Goal: Task Accomplishment & Management: Use online tool/utility

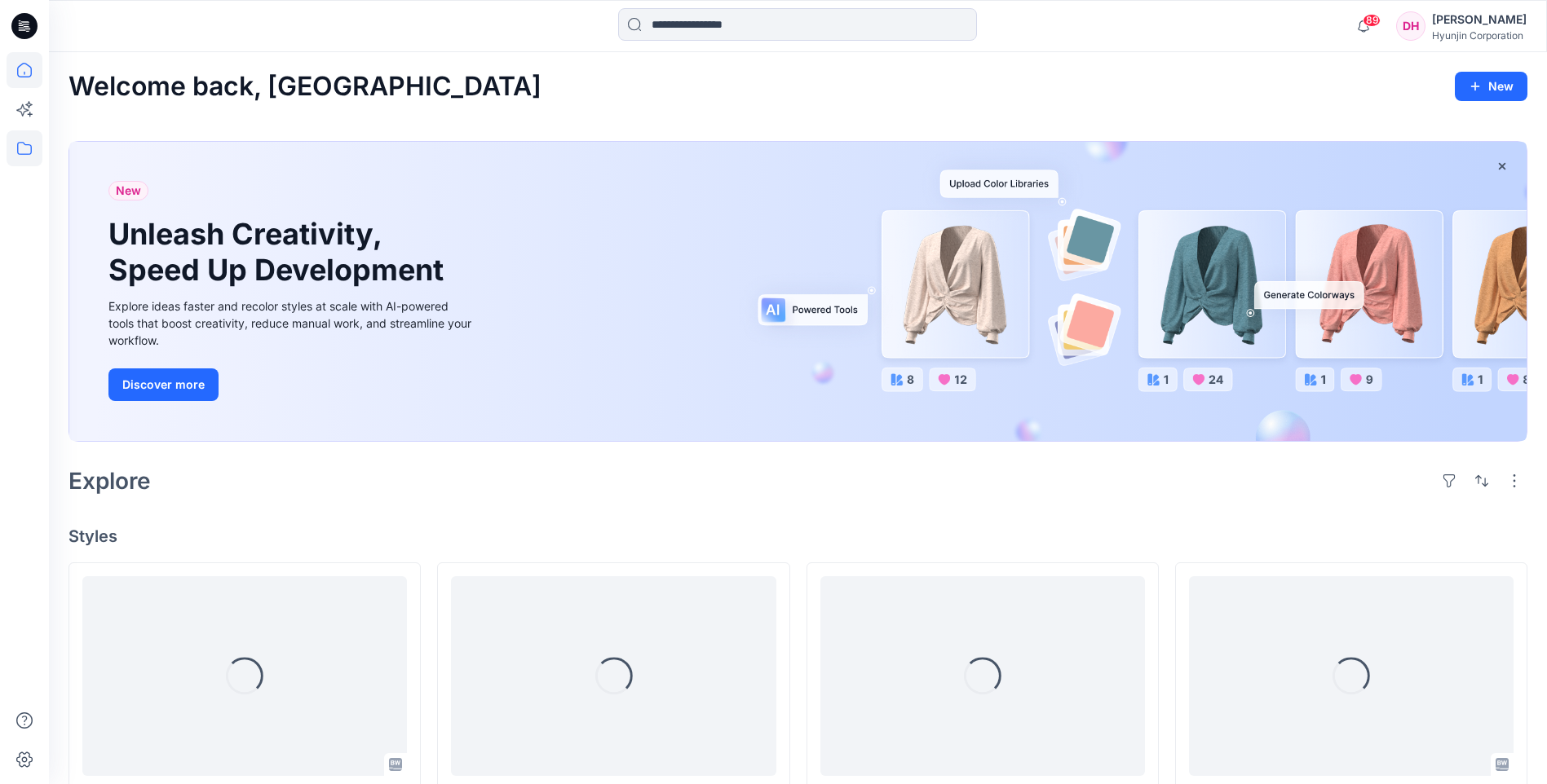
click at [31, 147] on icon at bounding box center [25, 148] width 15 height 13
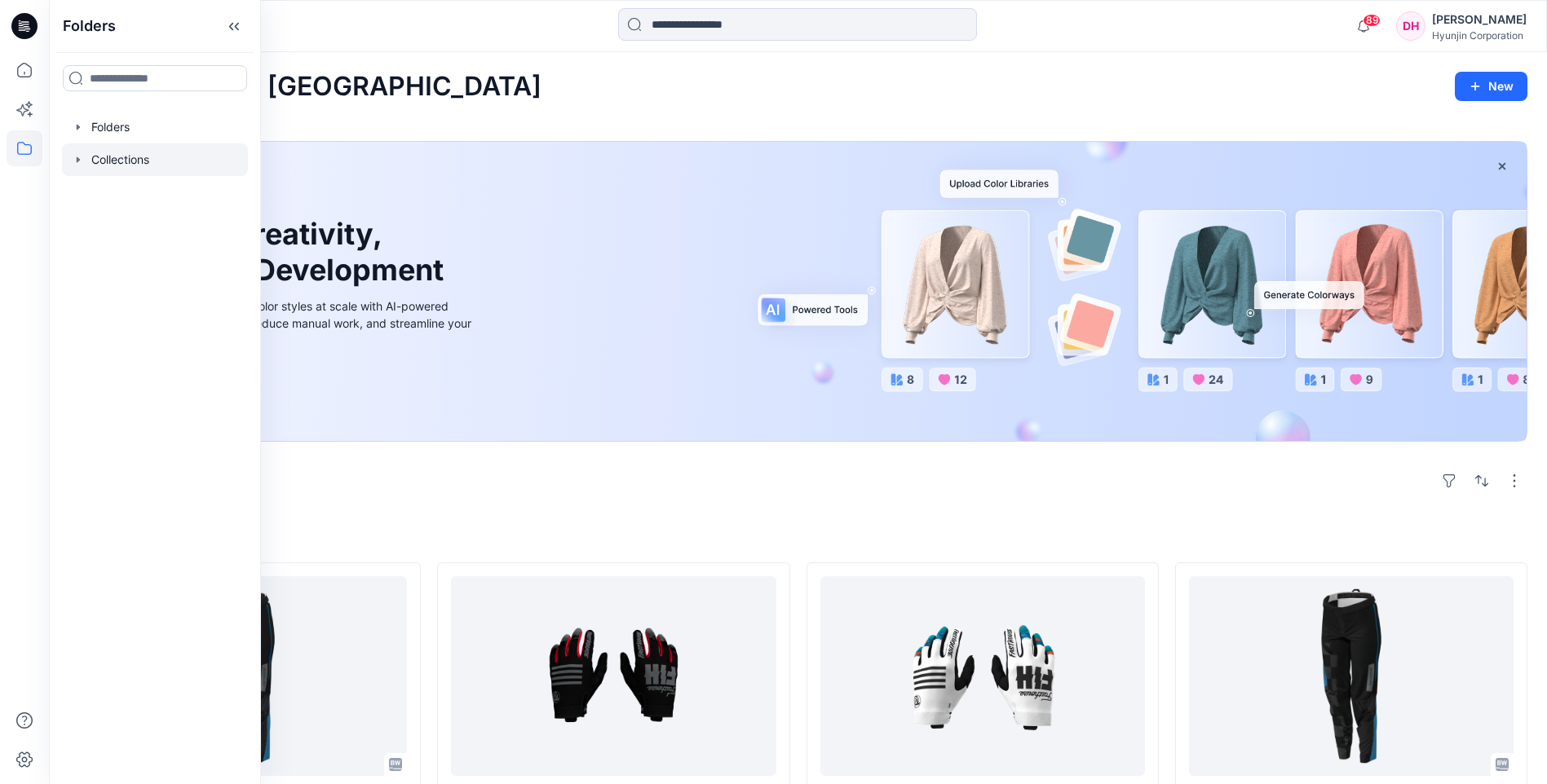
click at [147, 156] on div at bounding box center [154, 159] width 186 height 32
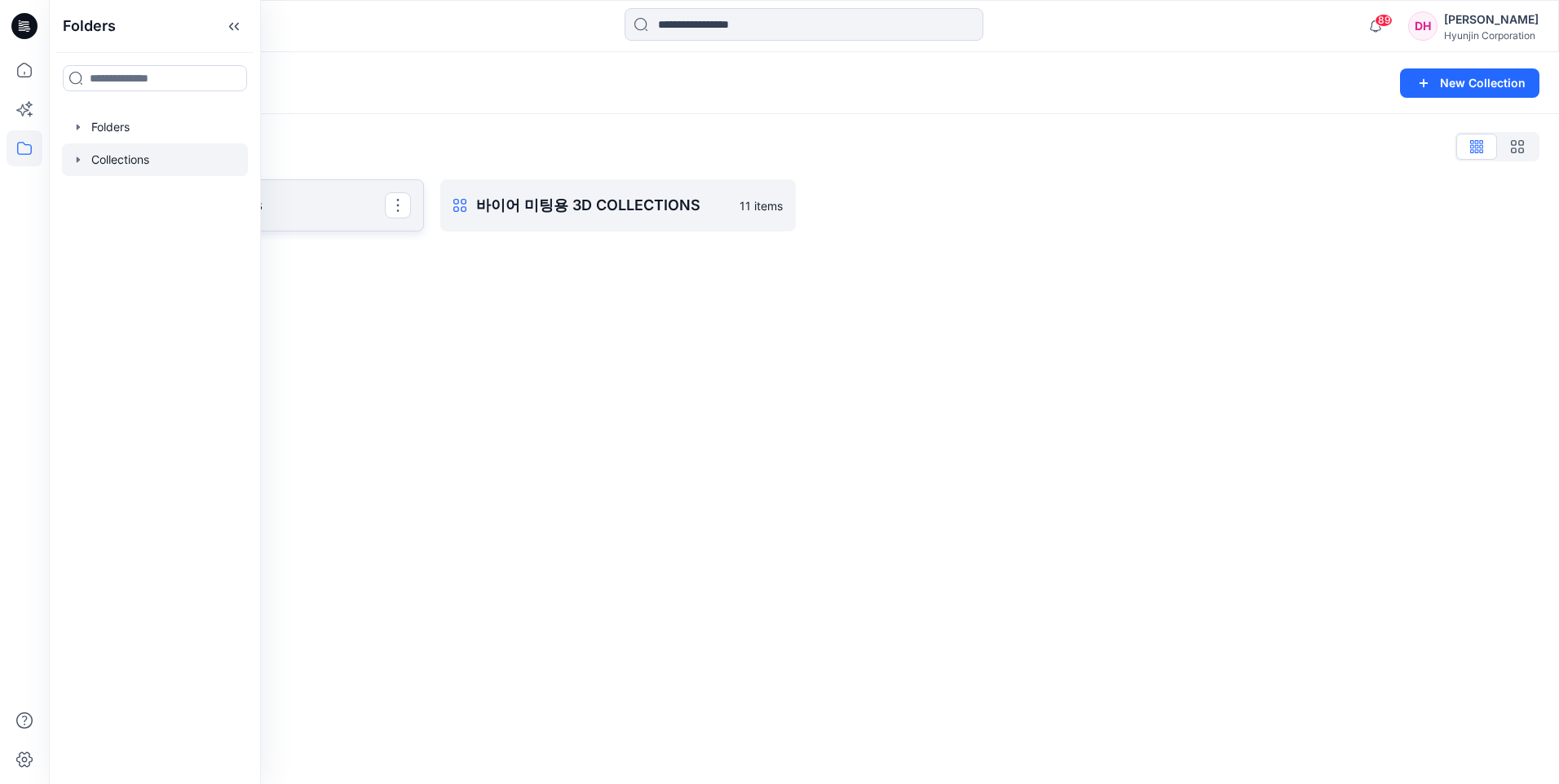
click at [305, 210] on p "Fasthouse Collections" at bounding box center [244, 205] width 281 height 22
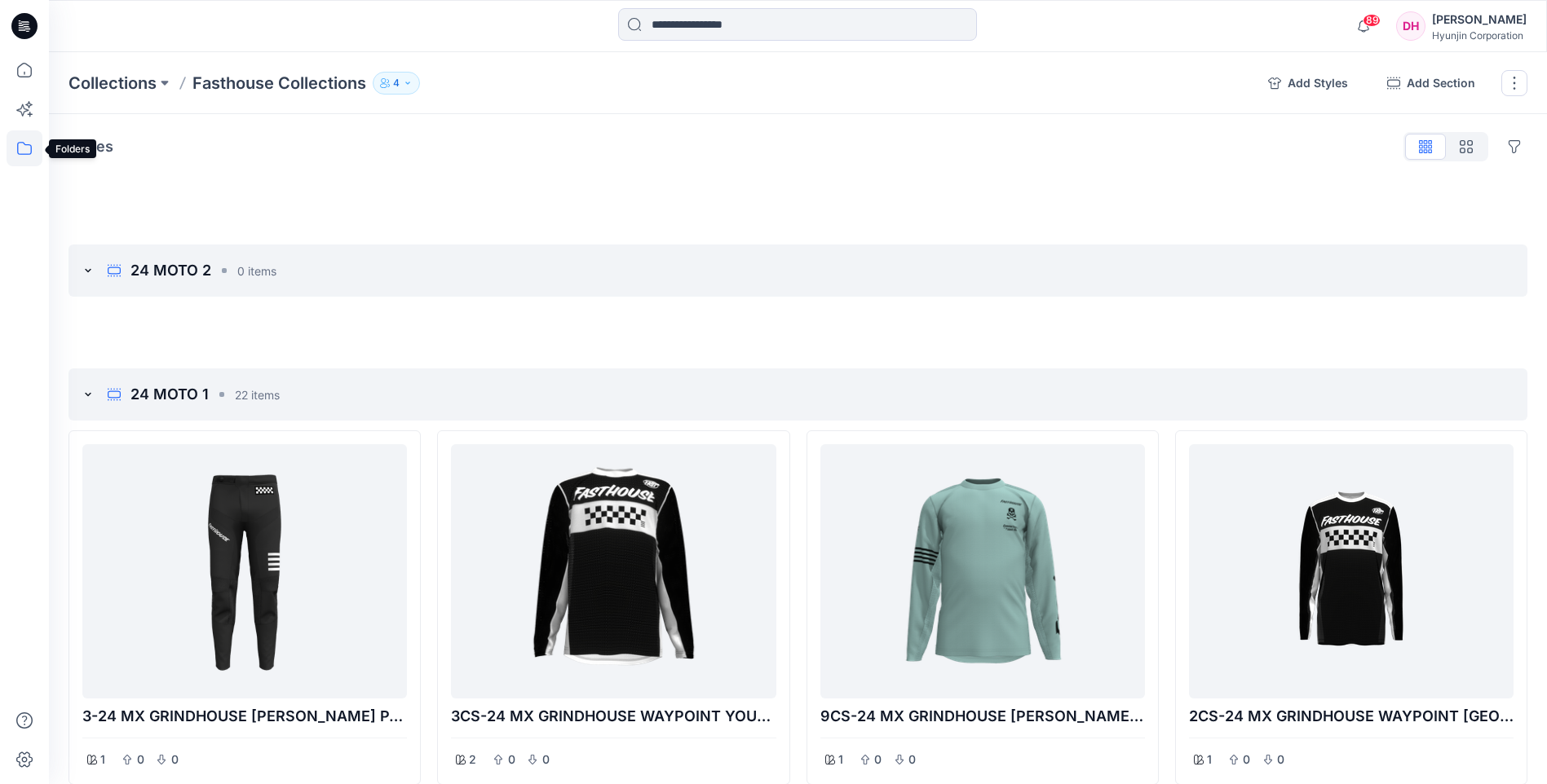
click at [36, 156] on icon at bounding box center [24, 148] width 36 height 36
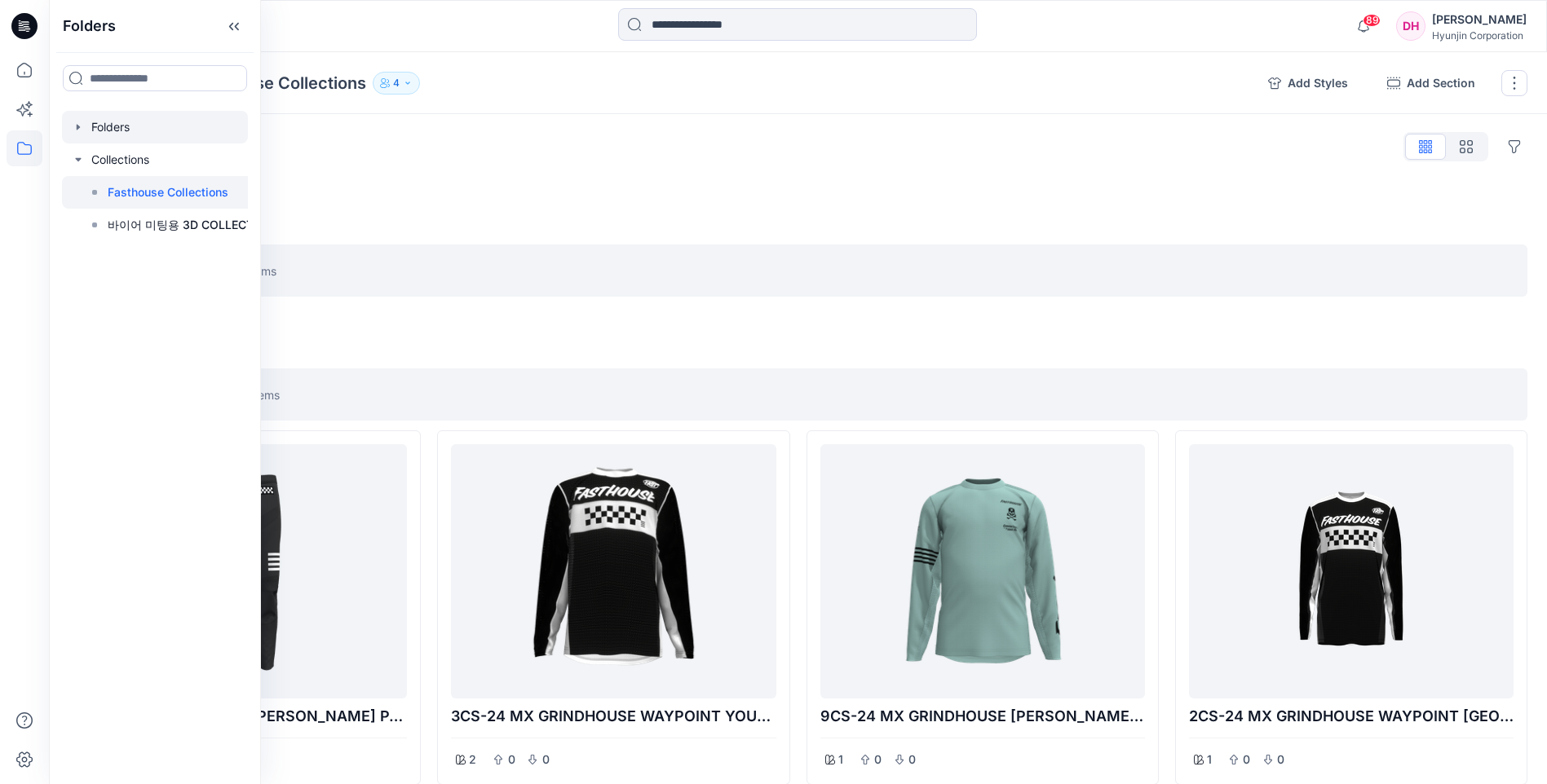
click at [134, 128] on div at bounding box center [154, 127] width 186 height 32
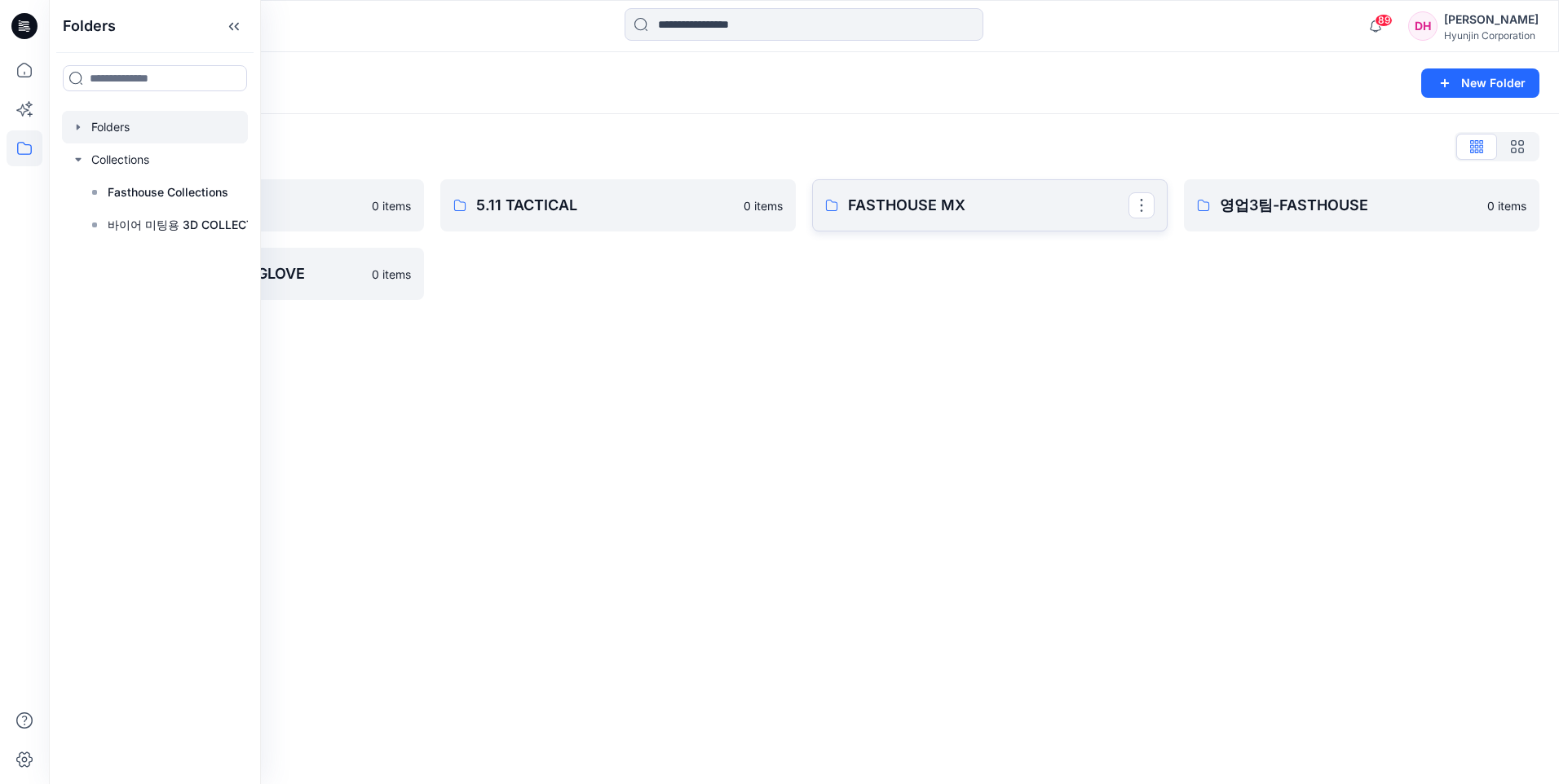
click at [900, 214] on p "FASTHOUSE MX" at bounding box center [988, 205] width 281 height 22
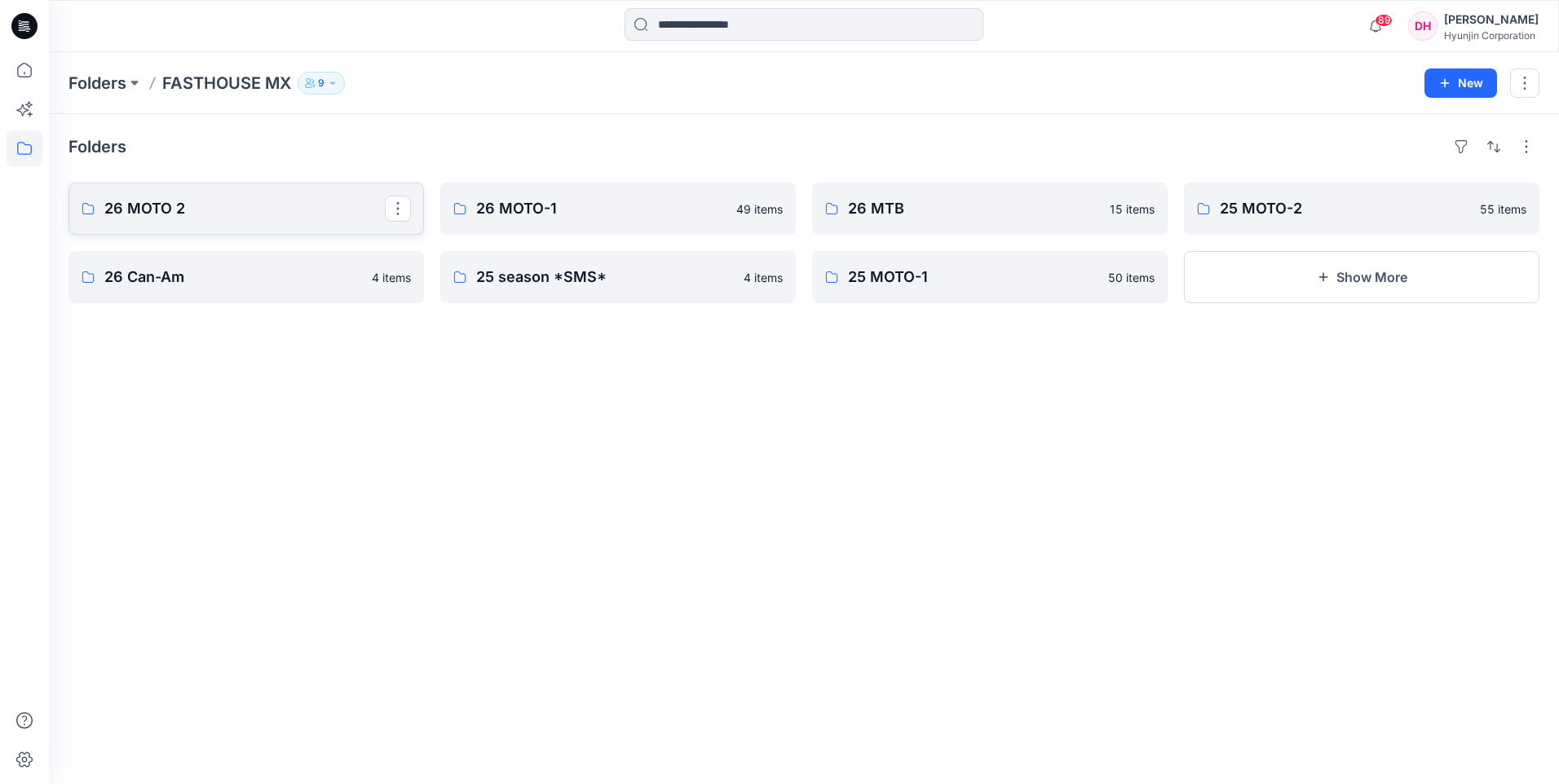
click at [196, 227] on link "26 MOTO 2" at bounding box center [246, 208] width 356 height 52
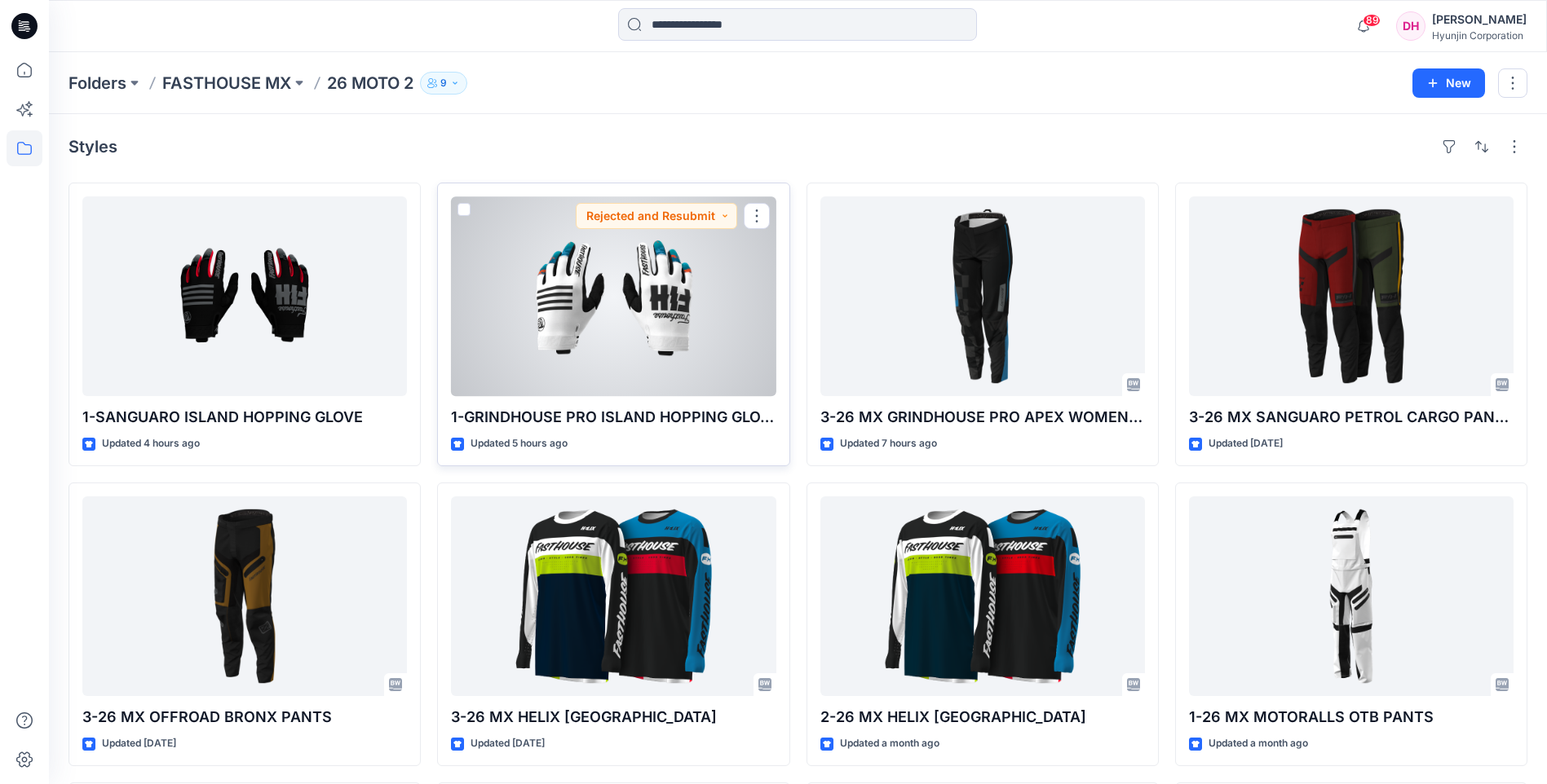
click at [560, 307] on div at bounding box center [614, 296] width 325 height 200
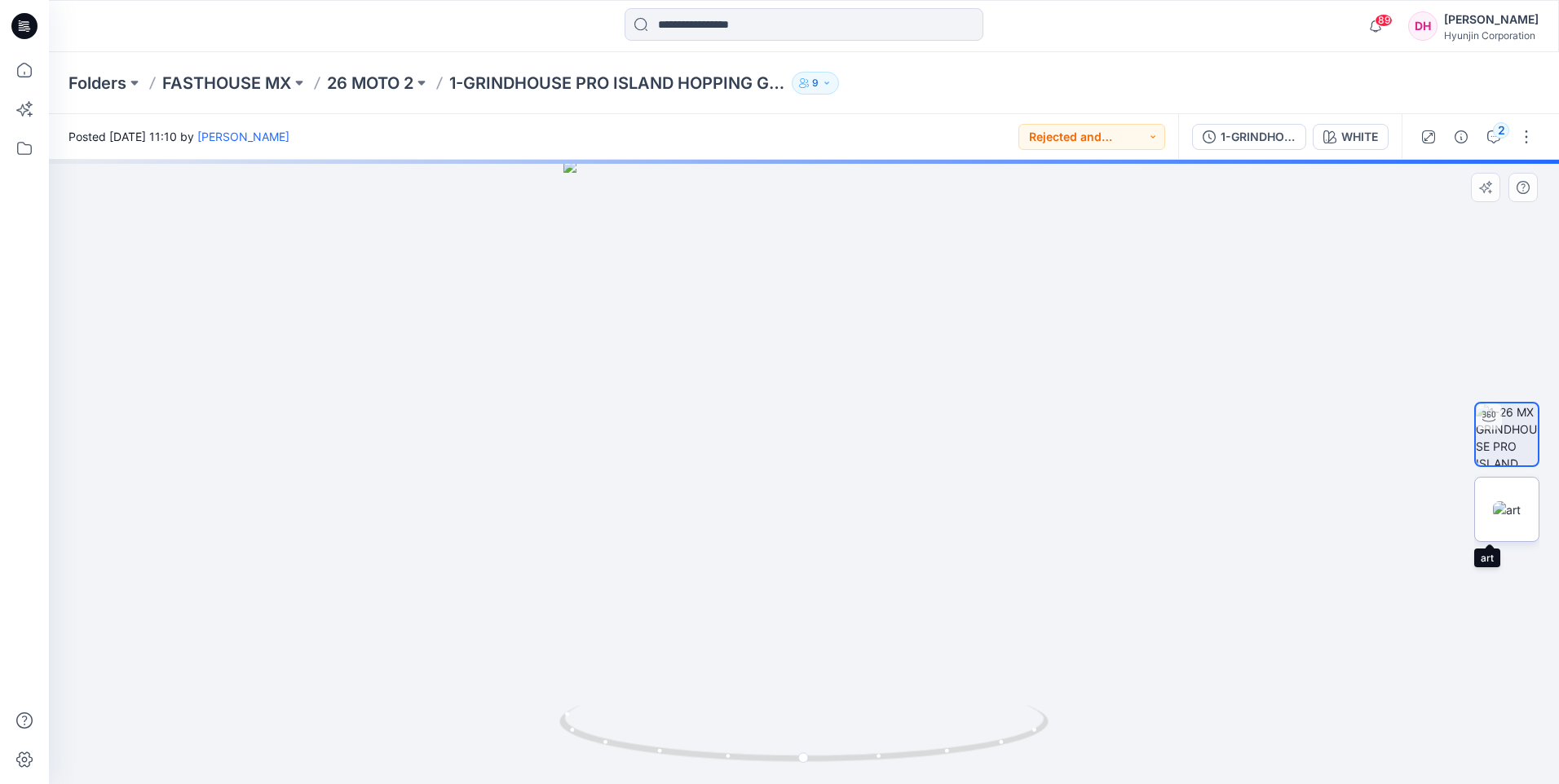
click at [1495, 501] on img at bounding box center [1507, 509] width 27 height 17
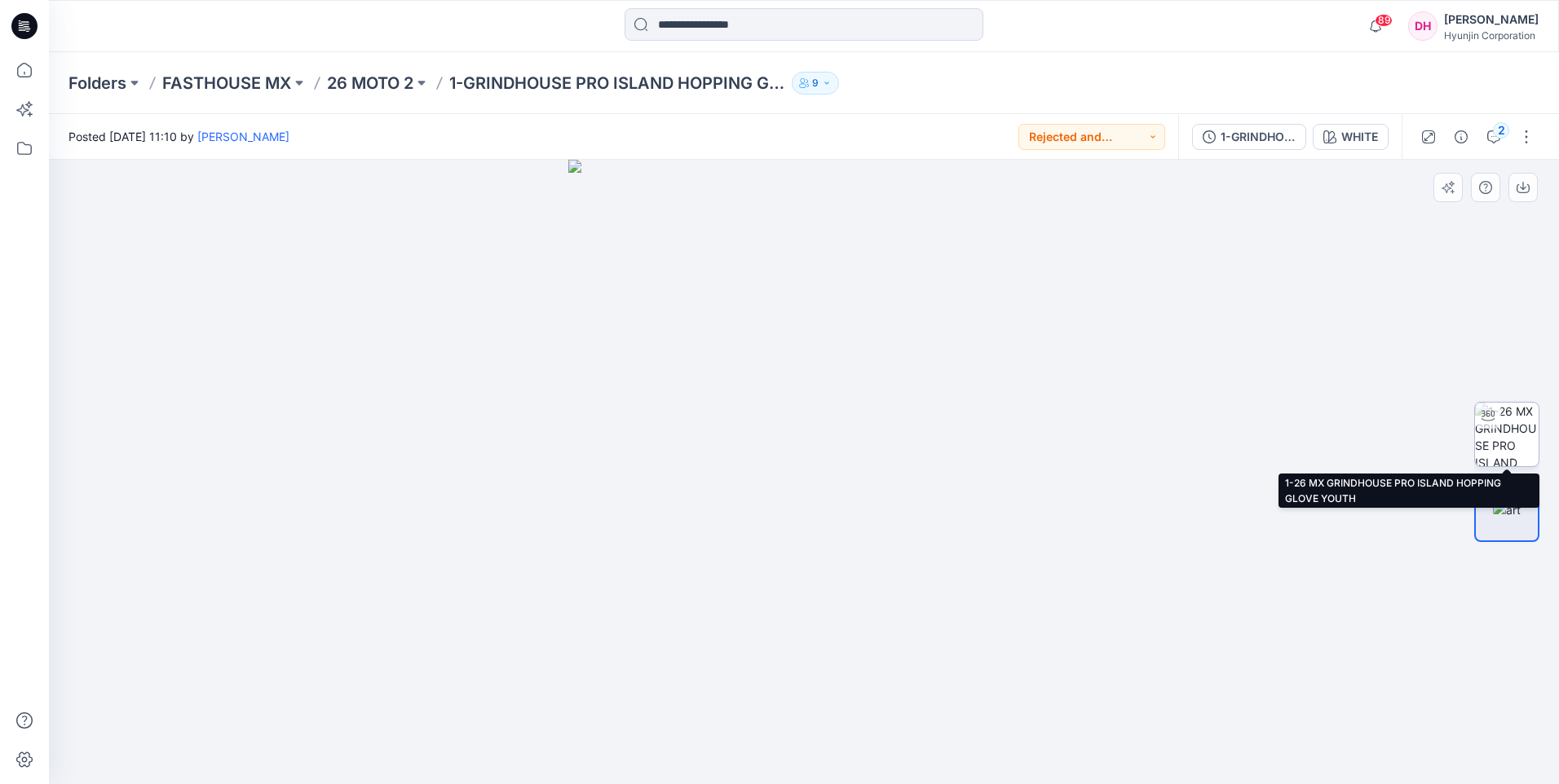
click at [1524, 454] on img at bounding box center [1507, 434] width 63 height 63
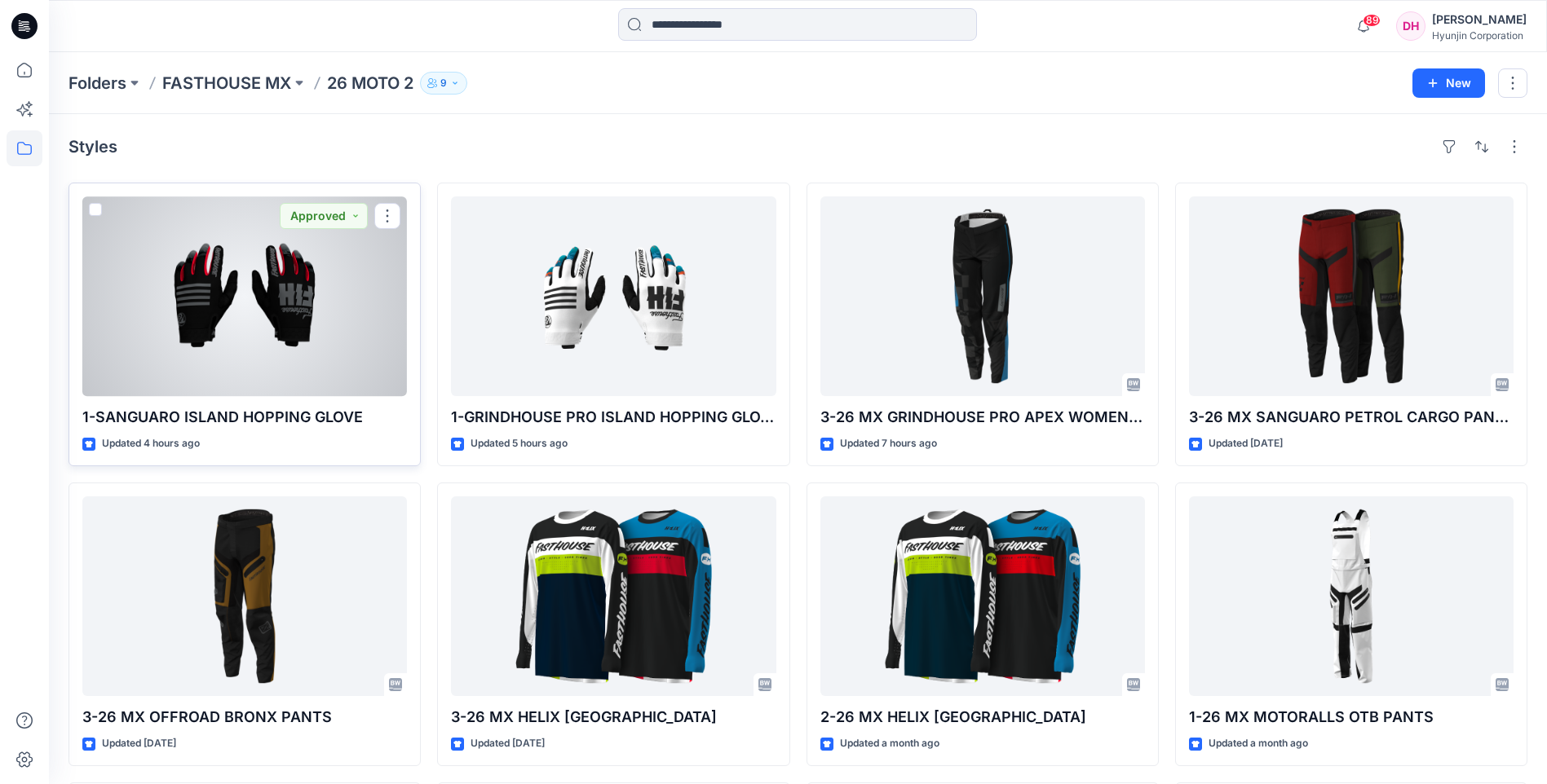
click at [266, 282] on div at bounding box center [245, 296] width 325 height 200
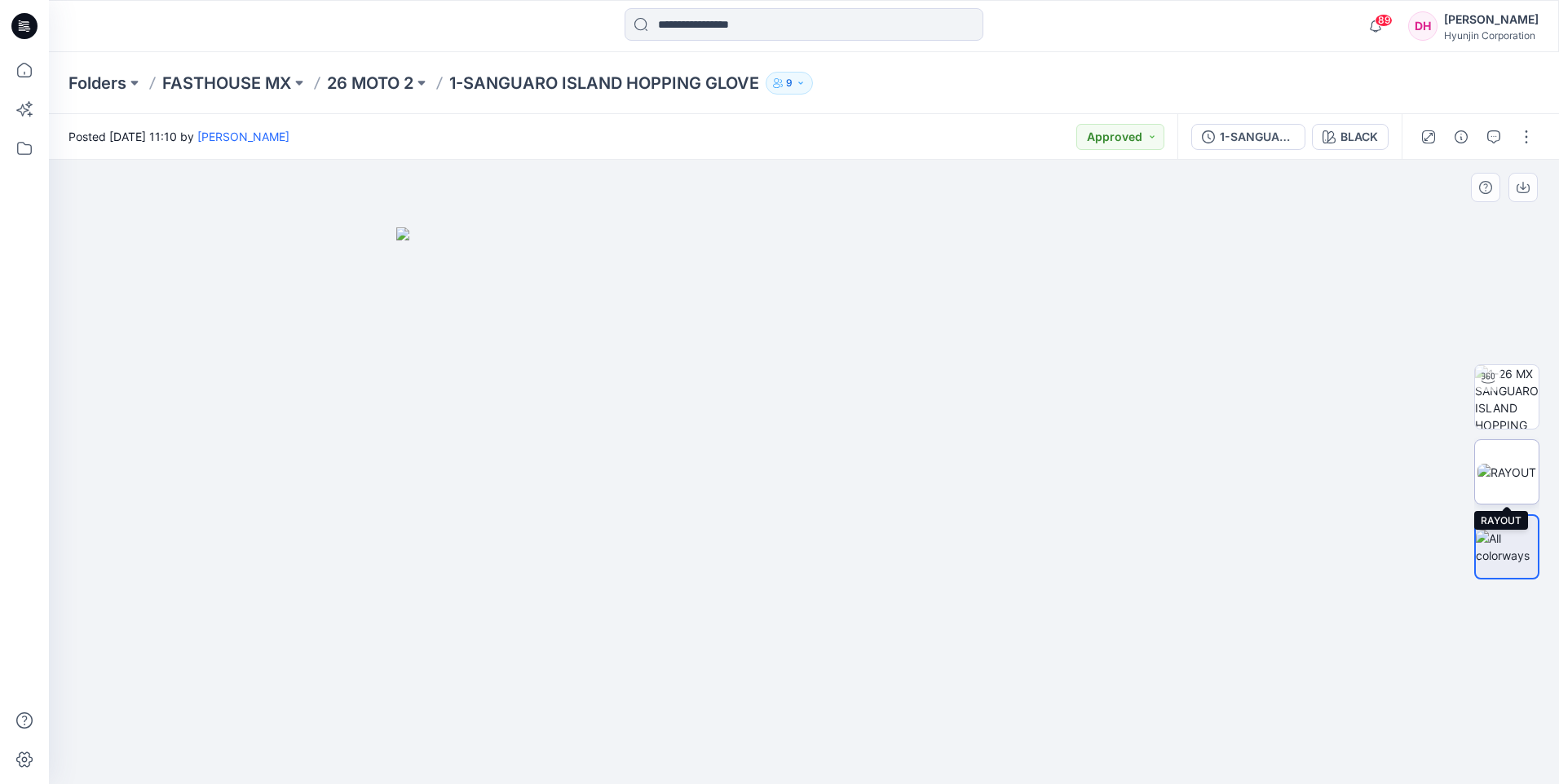
click at [1521, 479] on img at bounding box center [1507, 472] width 59 height 17
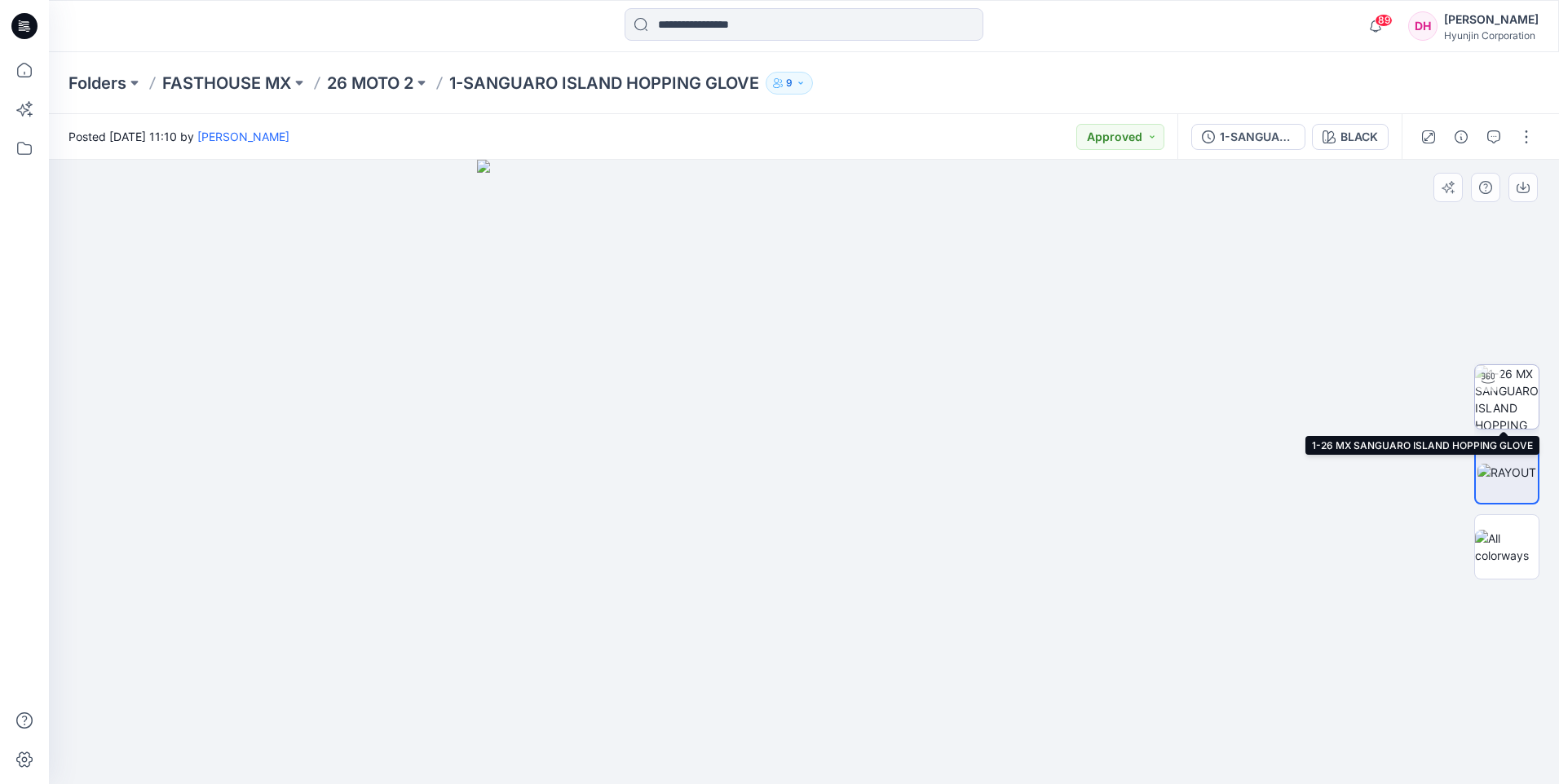
click at [1527, 414] on img at bounding box center [1507, 397] width 63 height 63
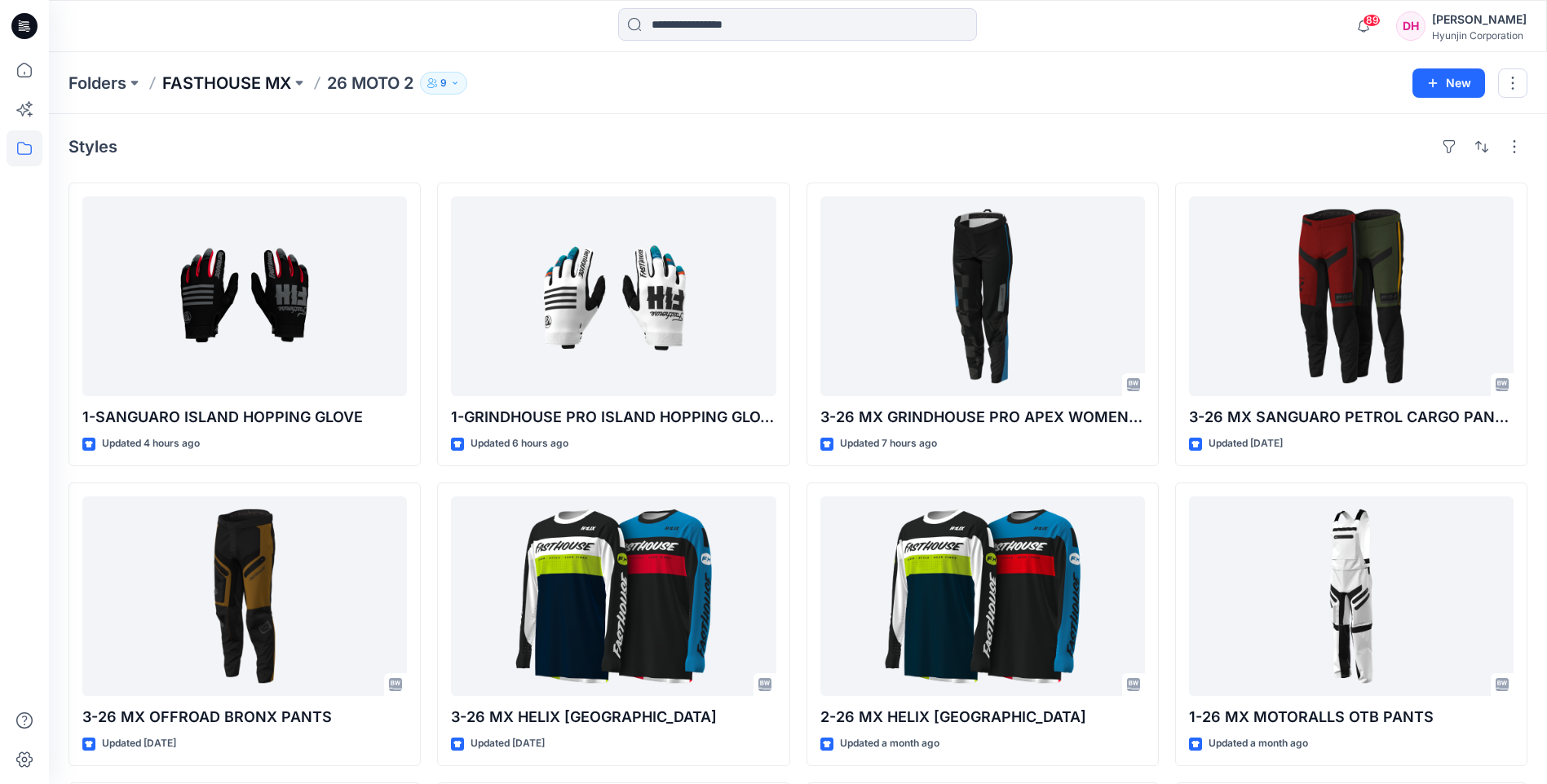
click at [174, 72] on p "FASTHOUSE MX" at bounding box center [226, 82] width 129 height 22
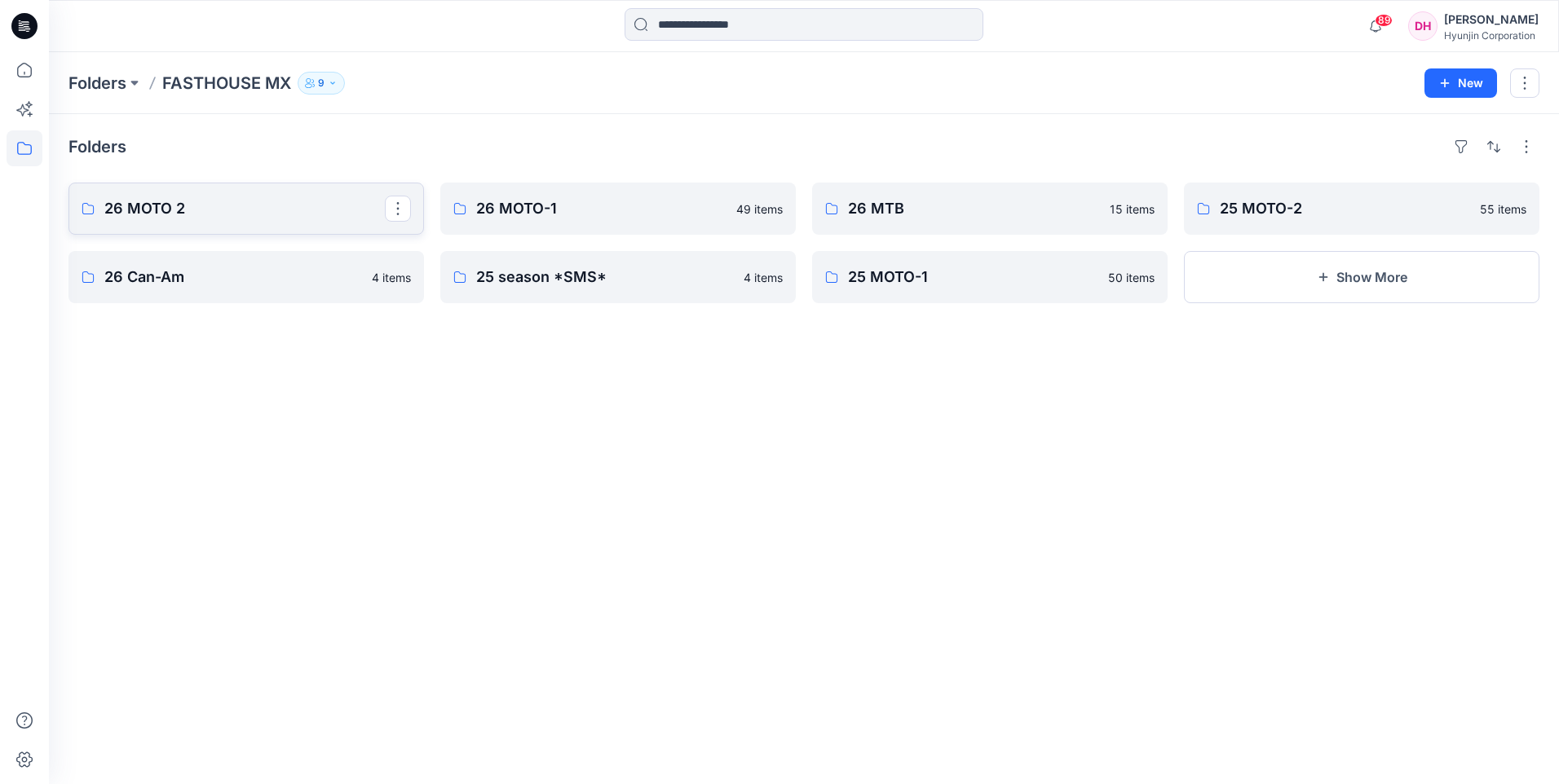
click at [257, 194] on link "26 MOTO 2" at bounding box center [246, 208] width 356 height 52
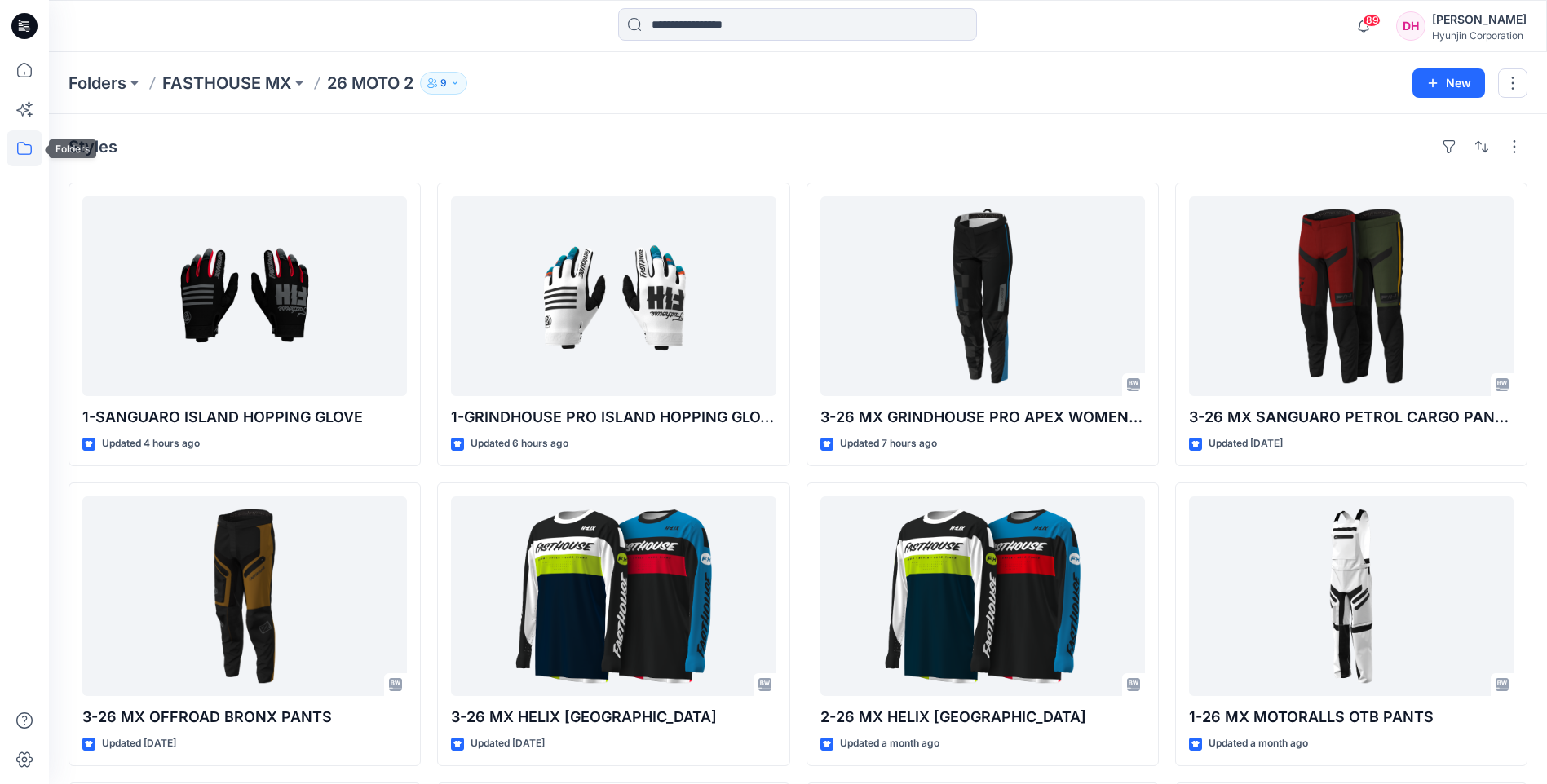
click at [19, 141] on icon at bounding box center [24, 148] width 36 height 36
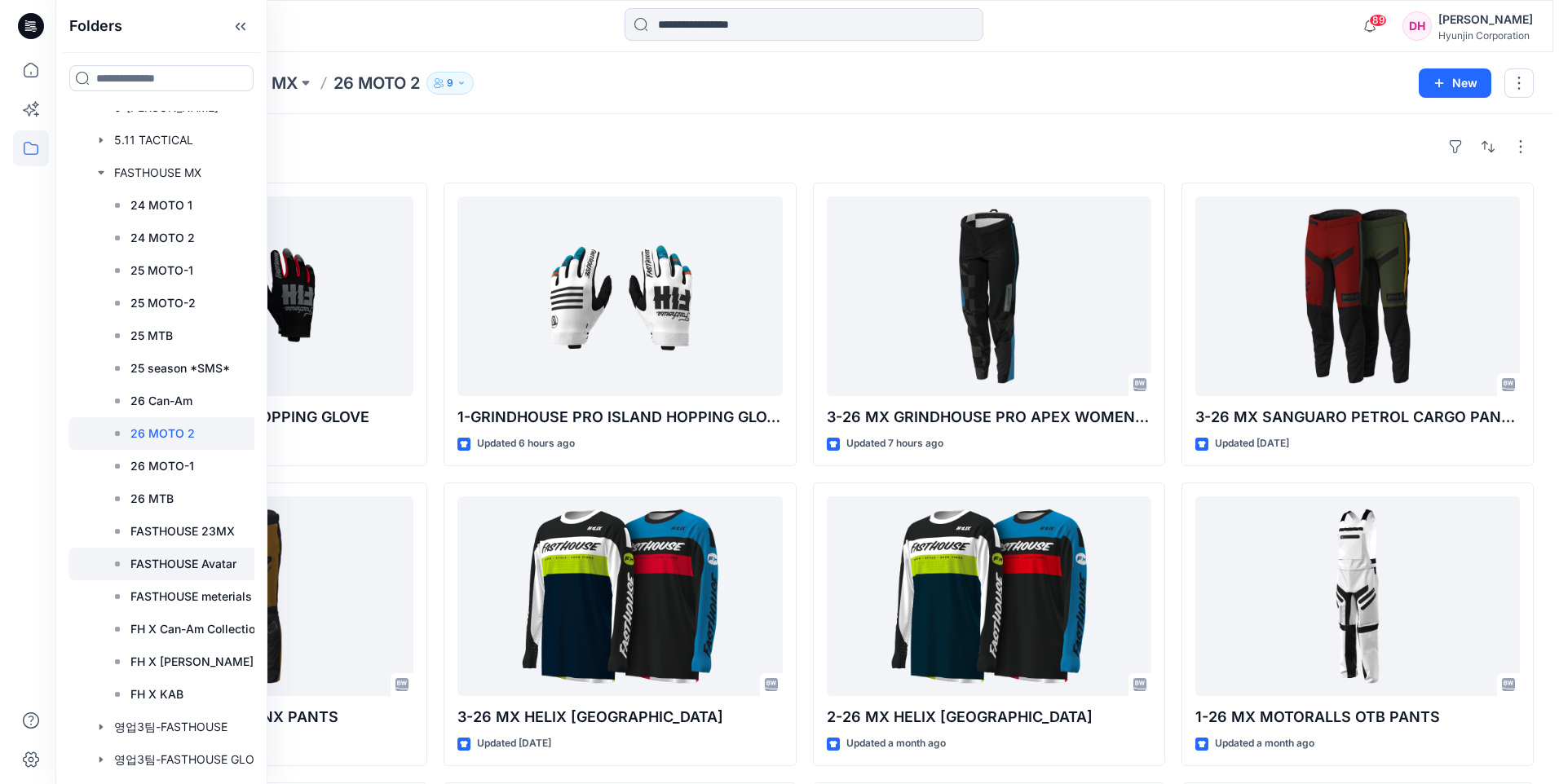
scroll to position [80, 0]
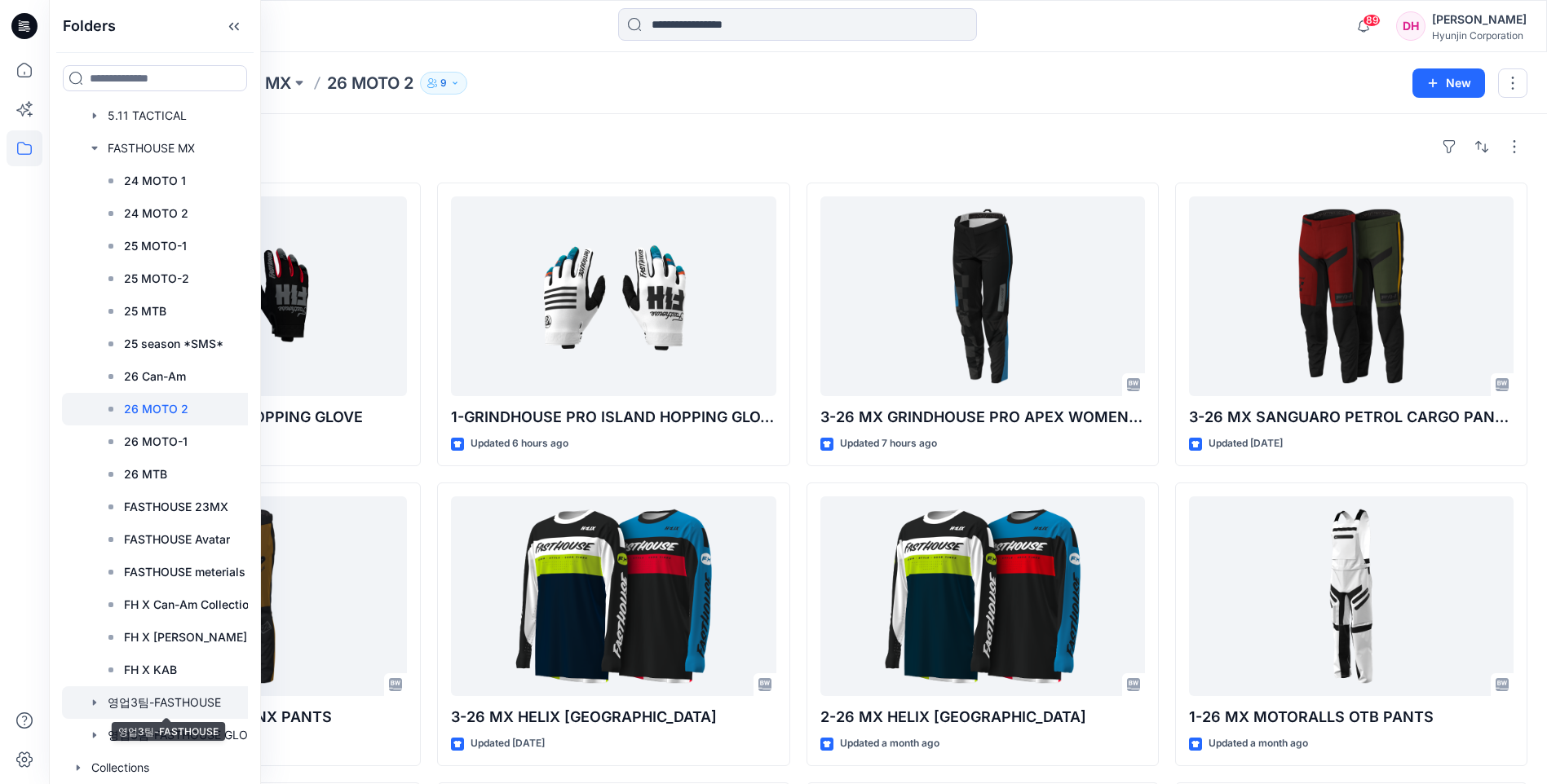
click at [151, 696] on div at bounding box center [167, 702] width 210 height 32
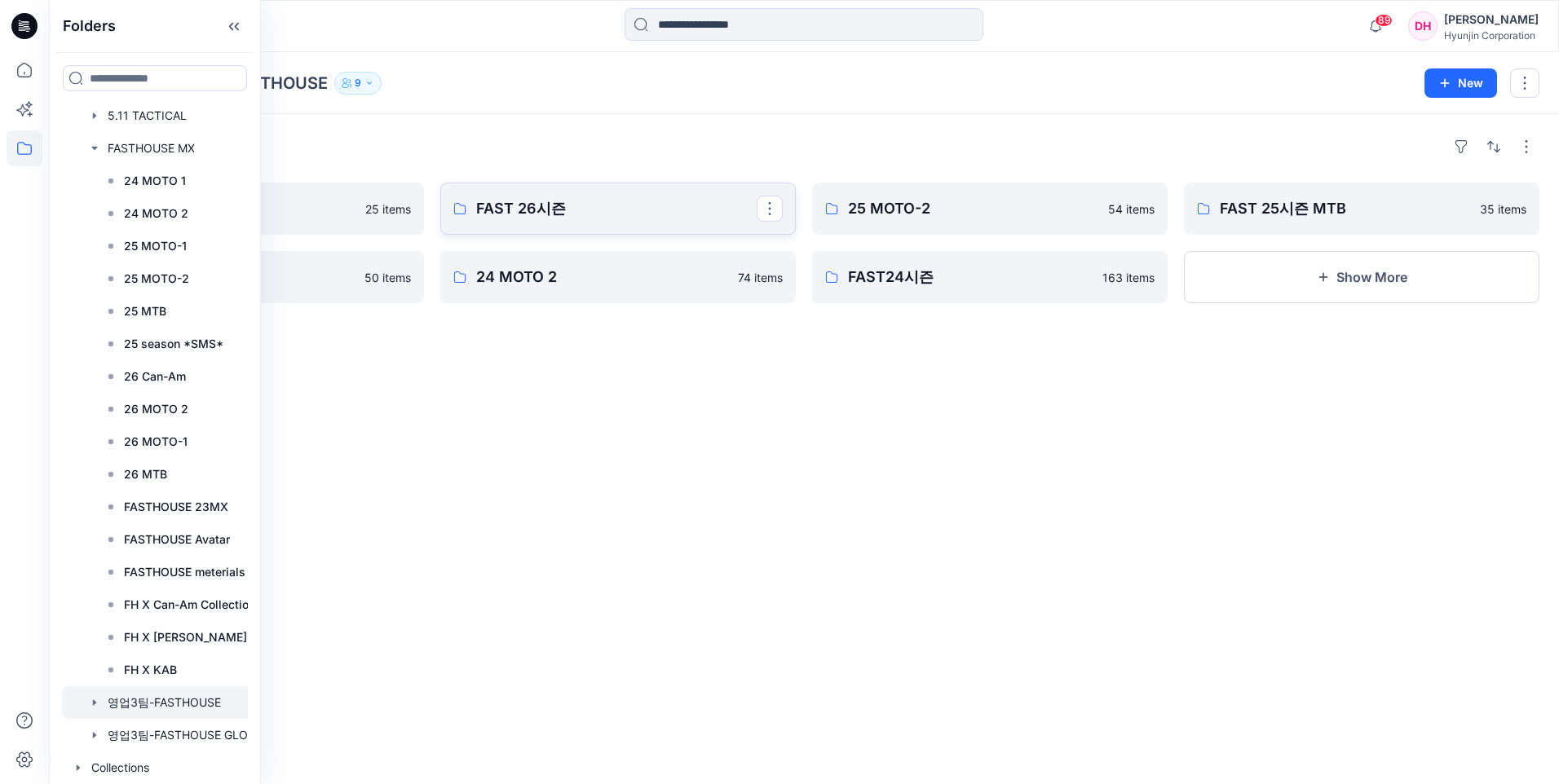
click at [583, 223] on link "FAST 26시즌" at bounding box center [618, 208] width 356 height 52
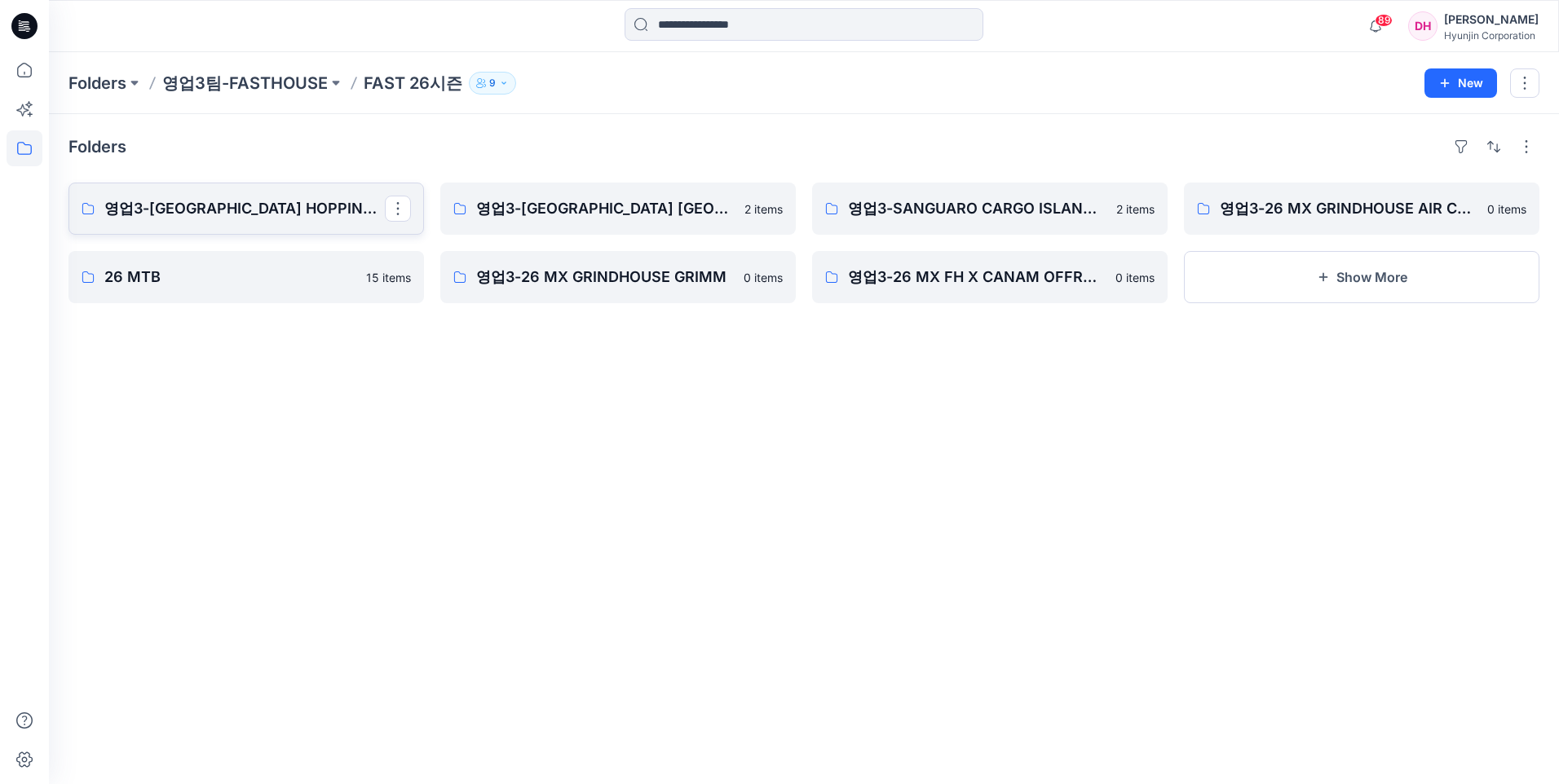
click at [266, 196] on link "영업3-GRINDHOUSE ISLAND HOPPING JERSEY YOUTH" at bounding box center [246, 208] width 356 height 52
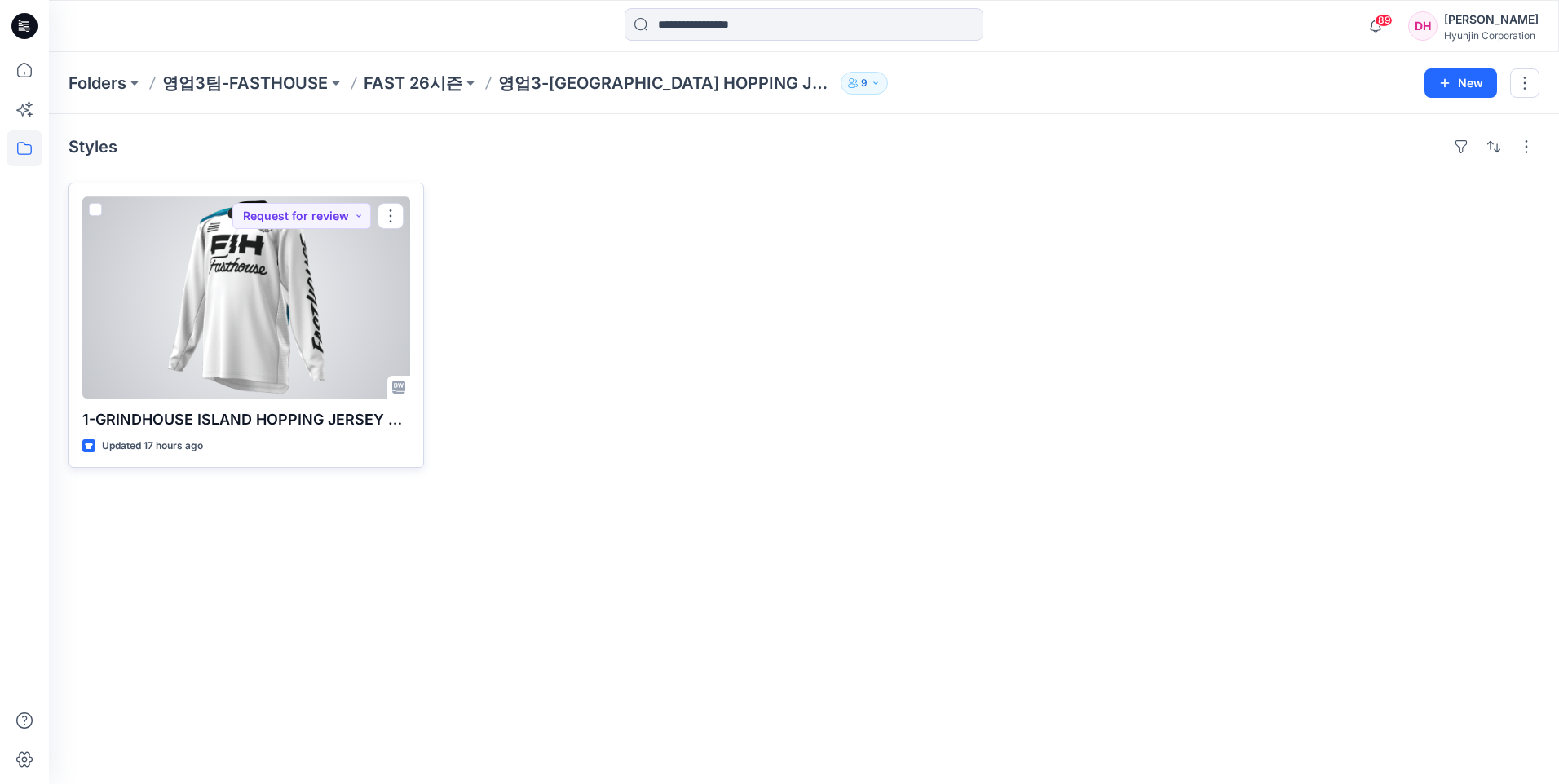
click at [229, 348] on div at bounding box center [247, 297] width 328 height 202
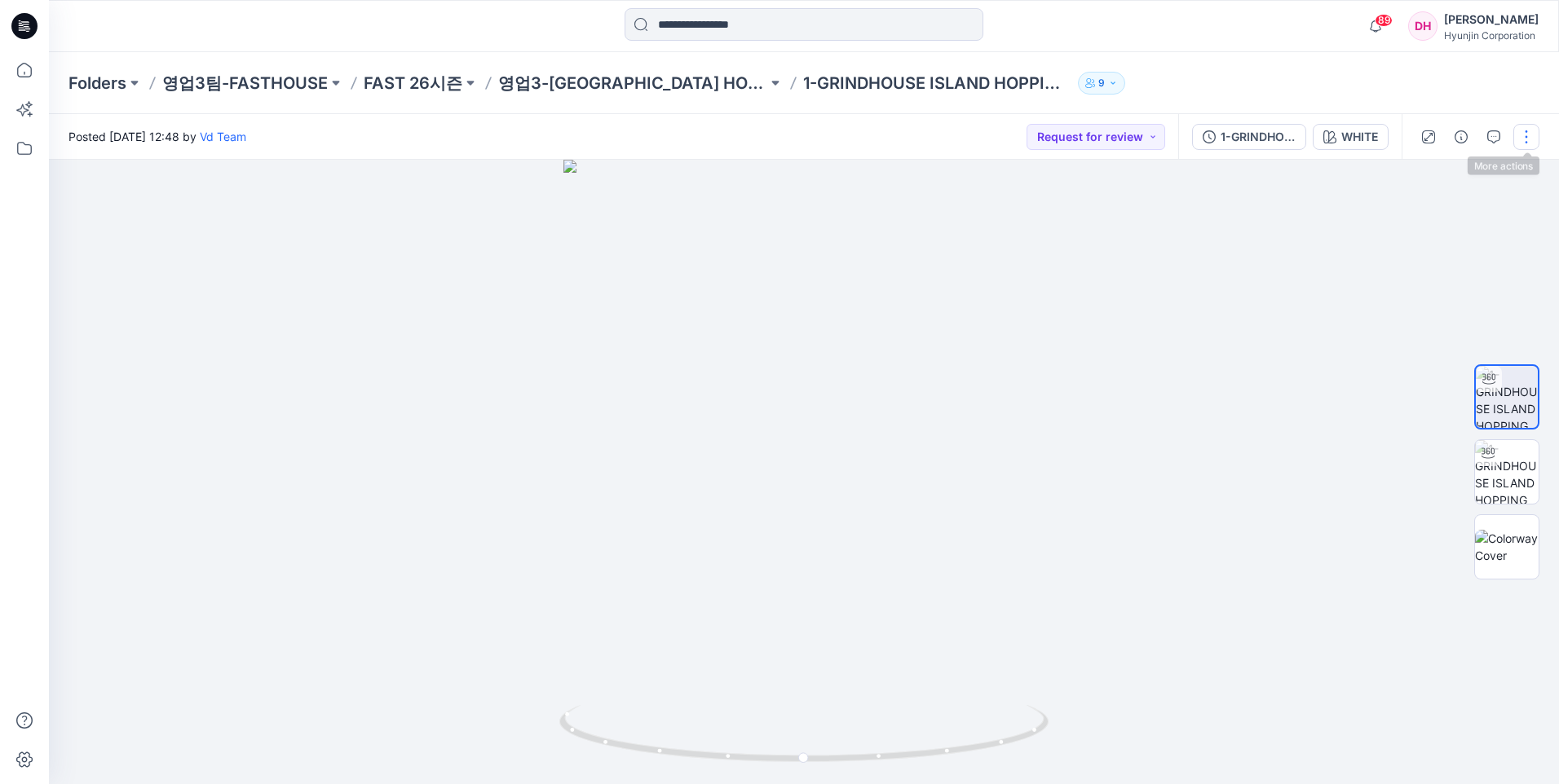
click at [1522, 135] on button "button" at bounding box center [1526, 136] width 26 height 26
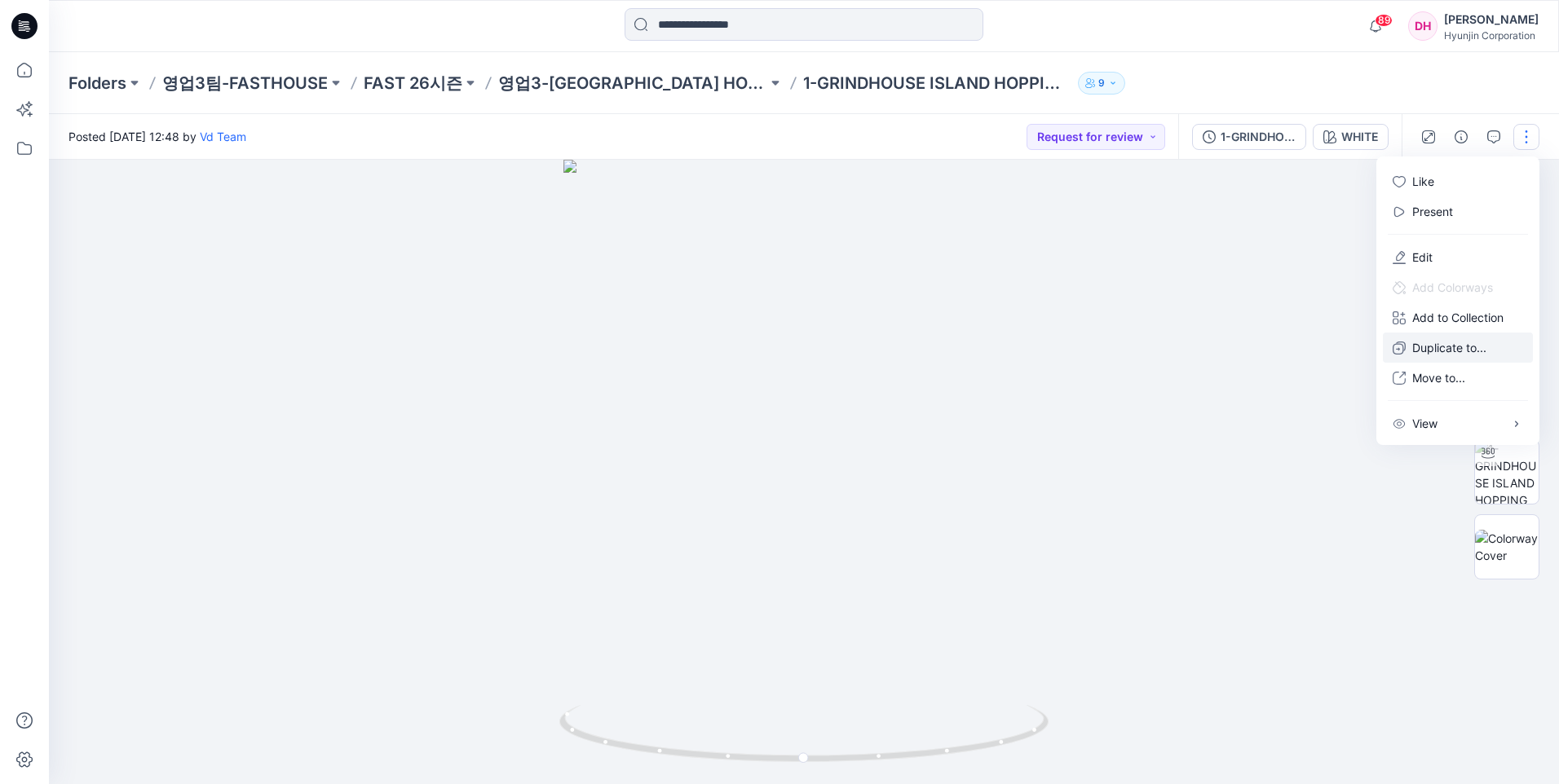
click at [1446, 351] on p "Duplicate to..." at bounding box center [1449, 347] width 74 height 17
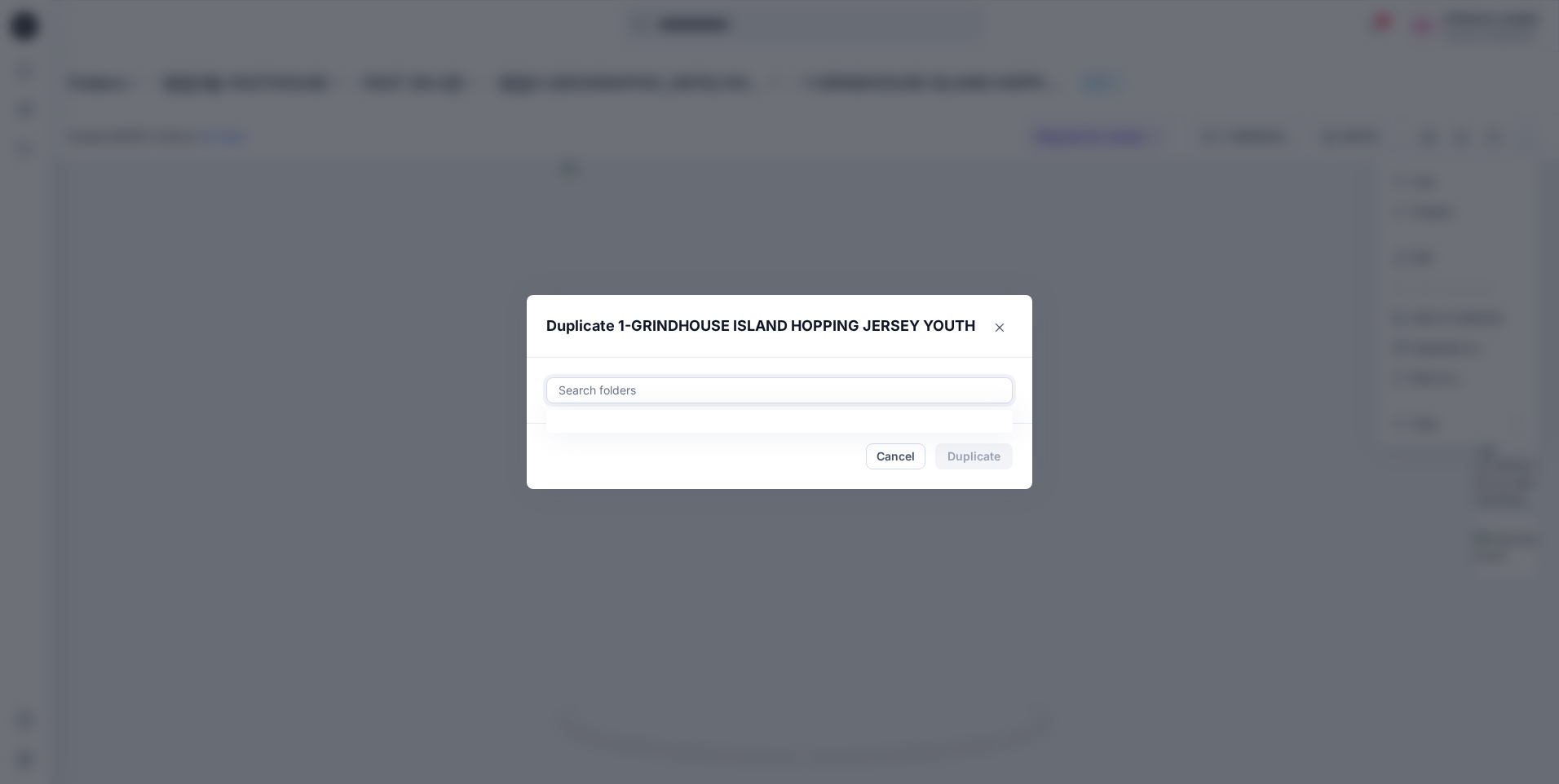
click at [766, 387] on div at bounding box center [780, 390] width 446 height 20
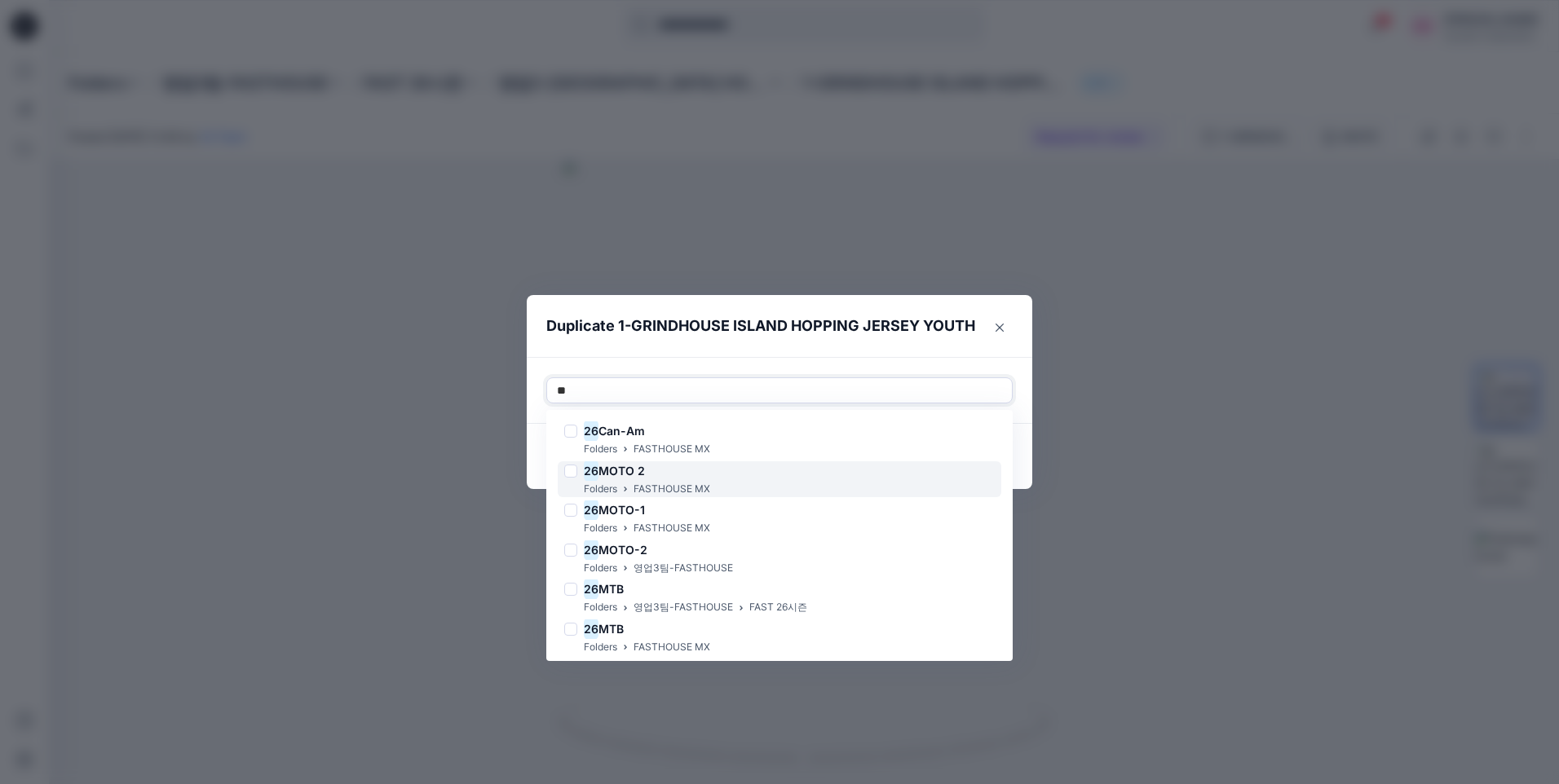
click at [746, 490] on div "26 MOTO 2 Folders FASTHOUSE MX" at bounding box center [780, 479] width 444 height 37
type input "**"
click at [1023, 463] on footer "Cancel Duplicate" at bounding box center [780, 456] width 506 height 65
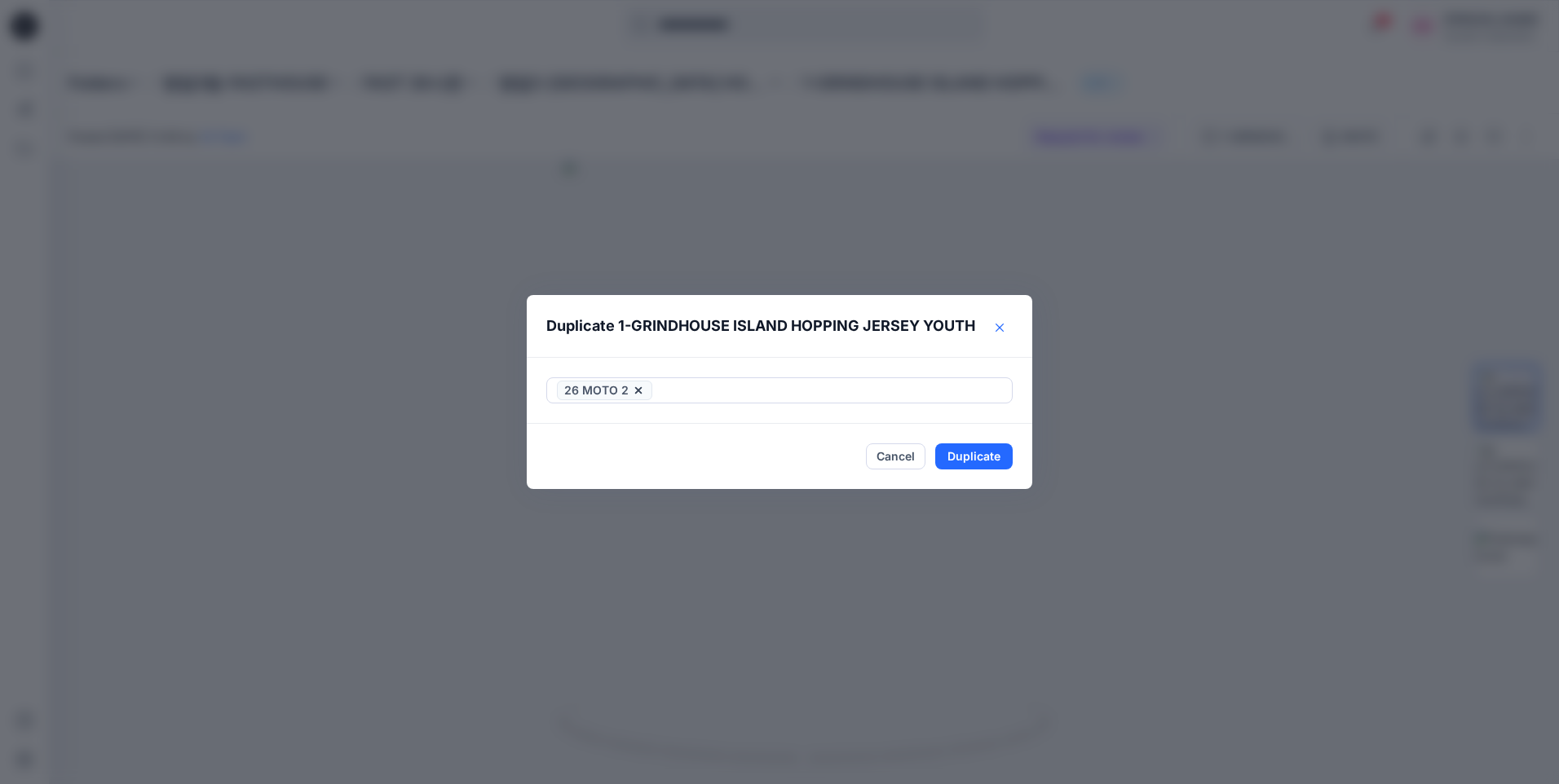
click at [999, 328] on icon "Close" at bounding box center [1000, 328] width 8 height 8
